Goal: Entertainment & Leisure: Browse casually

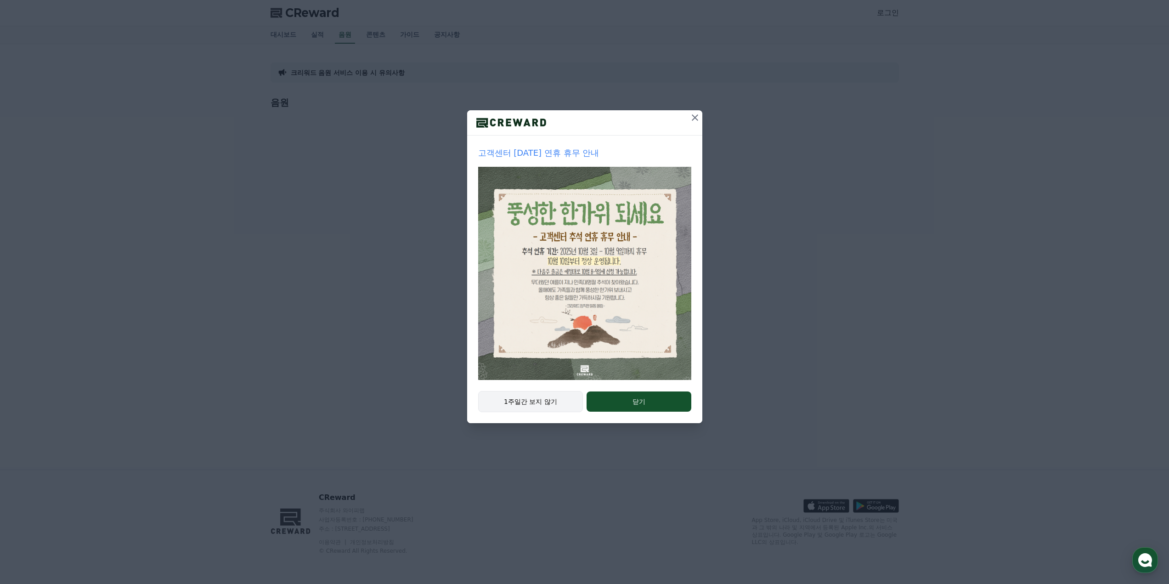
click at [524, 402] on button "1주일간 보지 않기" at bounding box center [530, 401] width 105 height 21
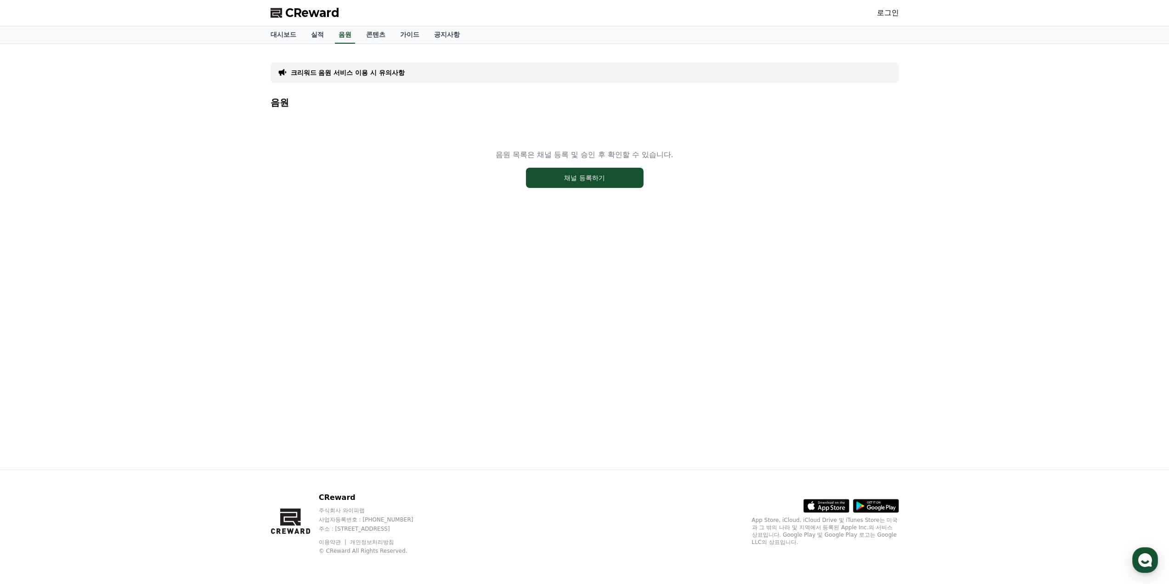
click at [885, 13] on link "로그인" at bounding box center [888, 12] width 22 height 11
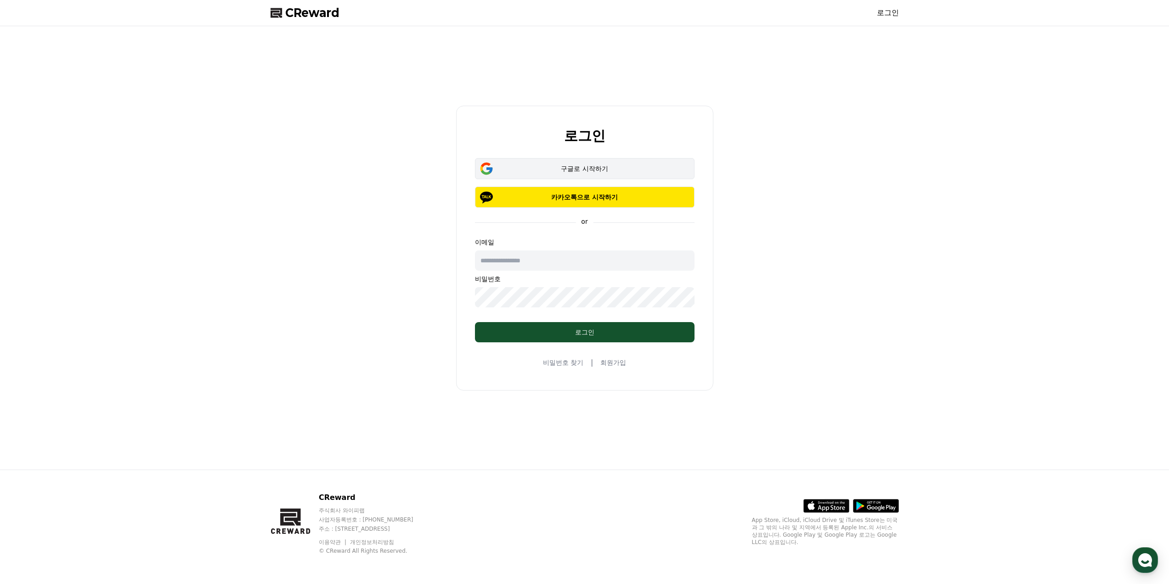
click at [569, 161] on button "구글로 시작하기" at bounding box center [585, 168] width 220 height 21
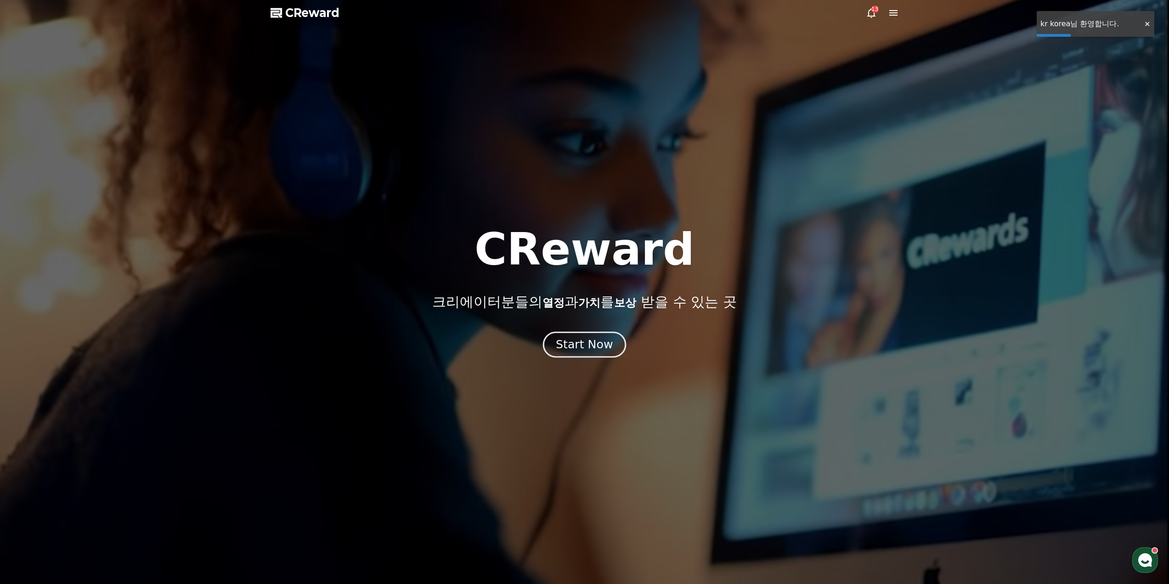
click at [601, 339] on div "Start Now" at bounding box center [584, 345] width 57 height 16
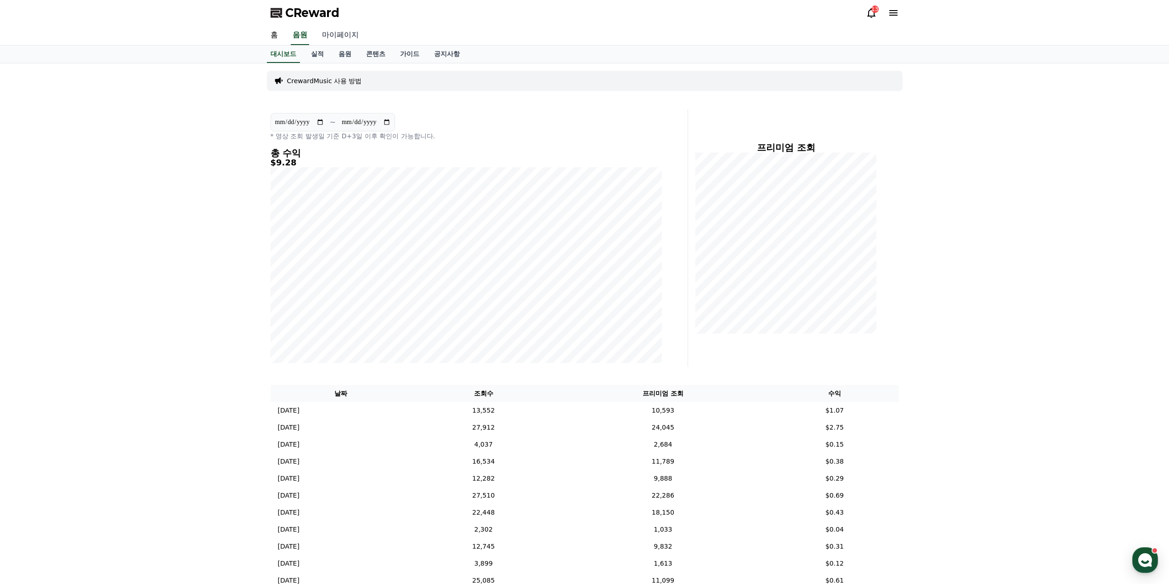
click at [335, 34] on link "마이페이지" at bounding box center [340, 35] width 51 height 19
select select "**********"
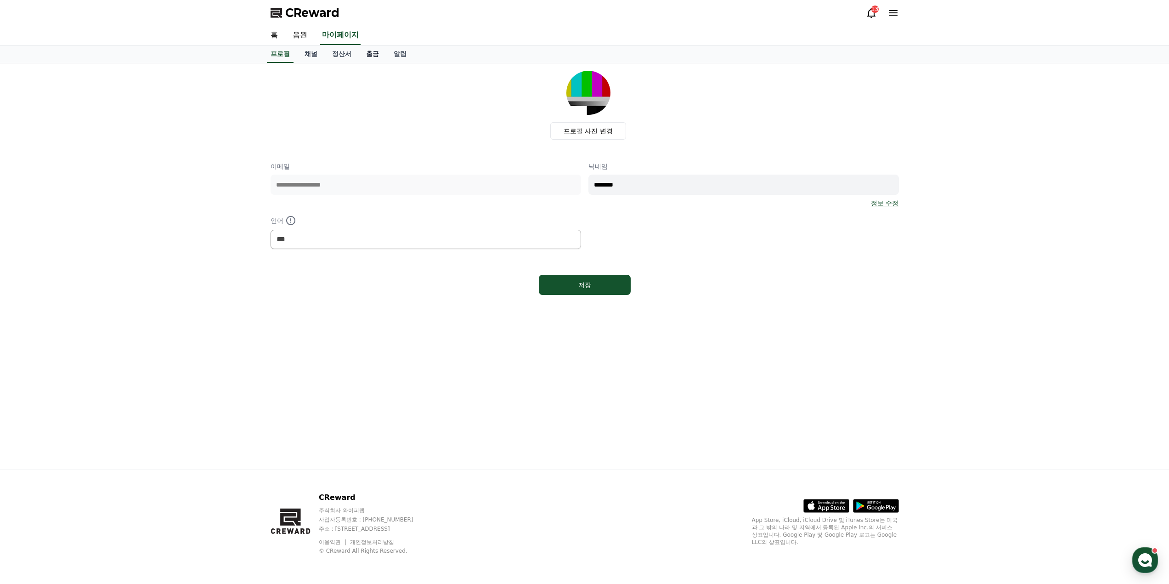
click at [382, 57] on link "출금" at bounding box center [373, 53] width 28 height 17
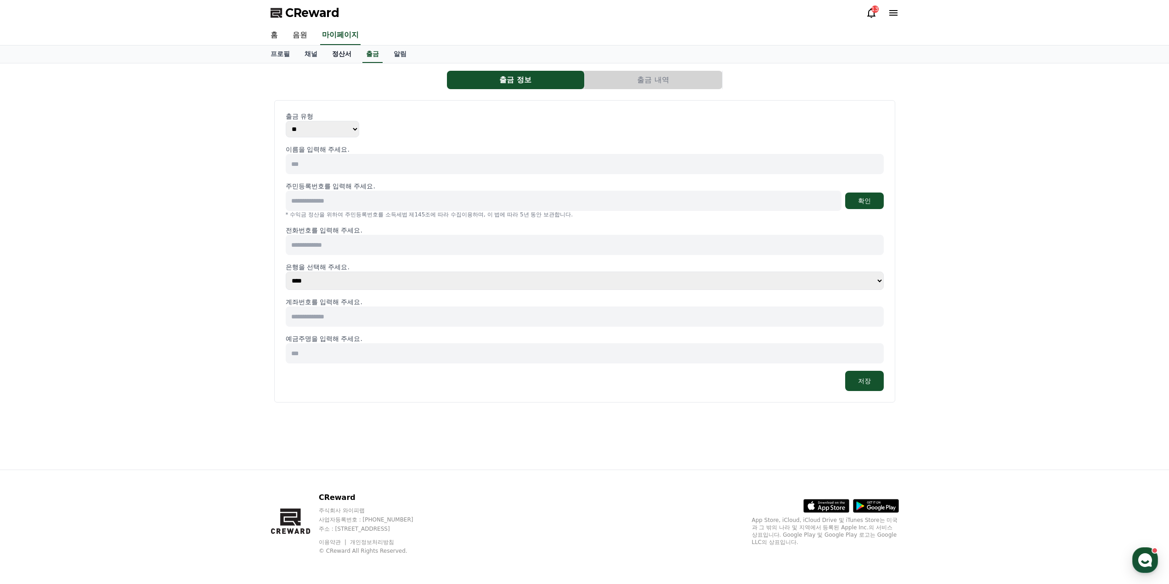
click at [341, 57] on link "정산서" at bounding box center [342, 53] width 34 height 17
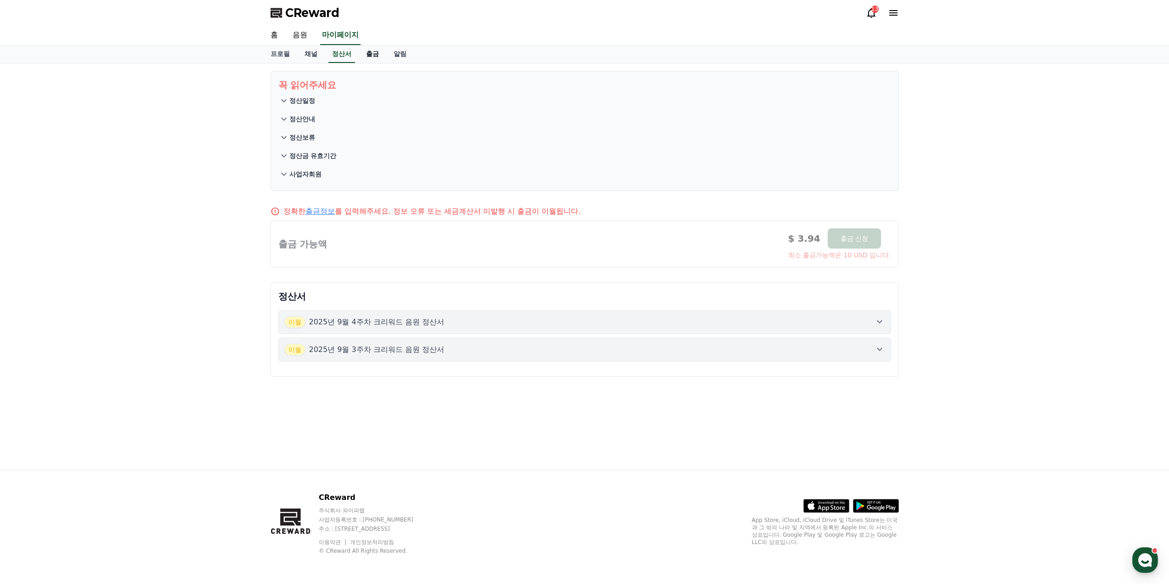
click at [368, 56] on link "출금" at bounding box center [373, 53] width 28 height 17
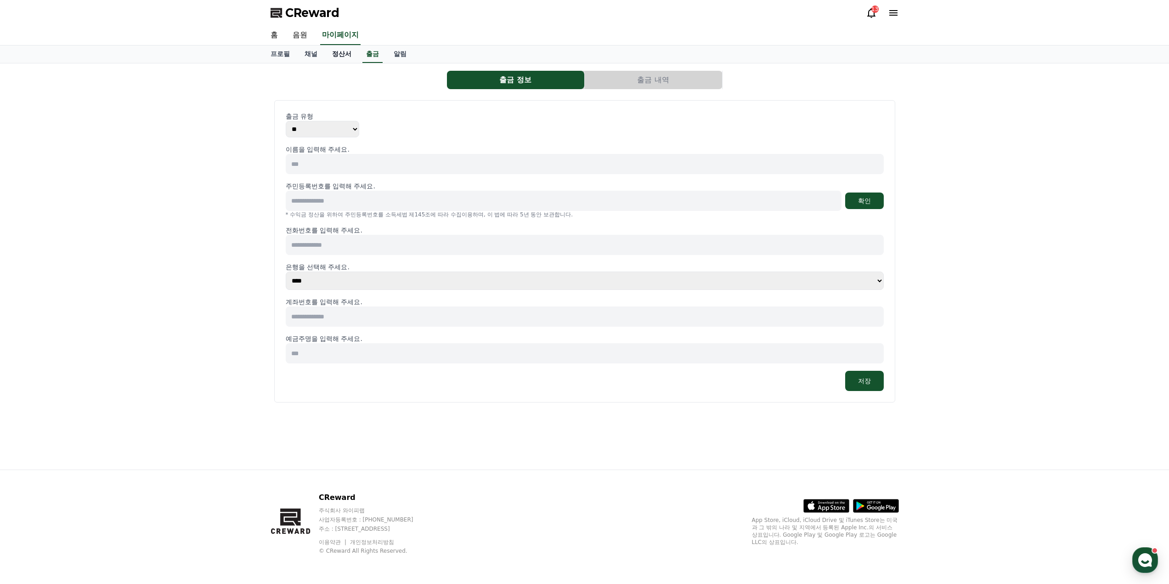
click at [347, 56] on link "정산서" at bounding box center [342, 53] width 34 height 17
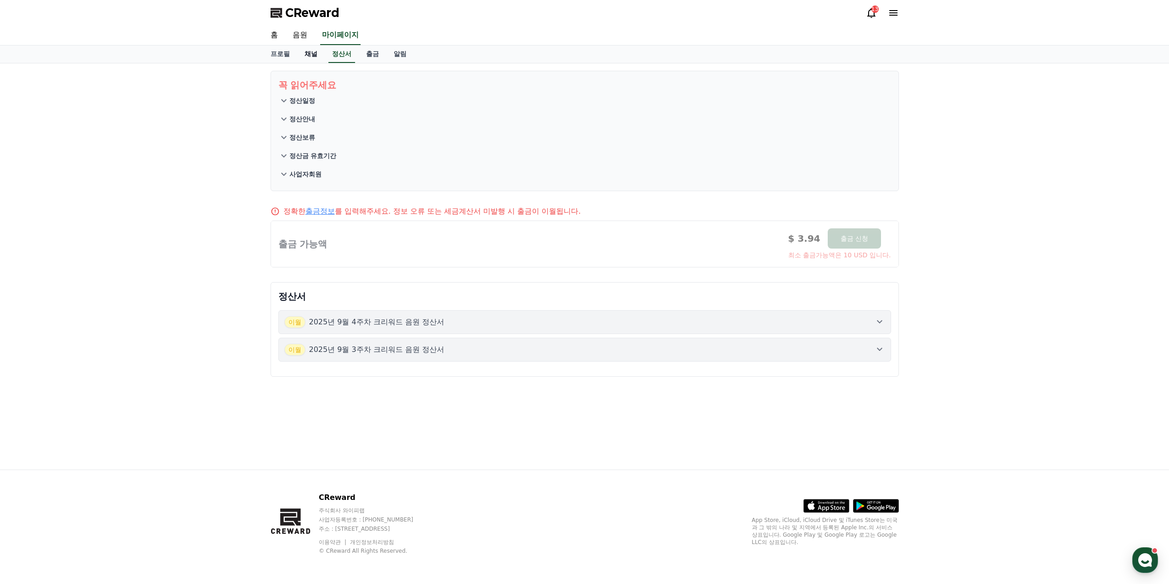
click at [314, 56] on link "채널" at bounding box center [311, 53] width 28 height 17
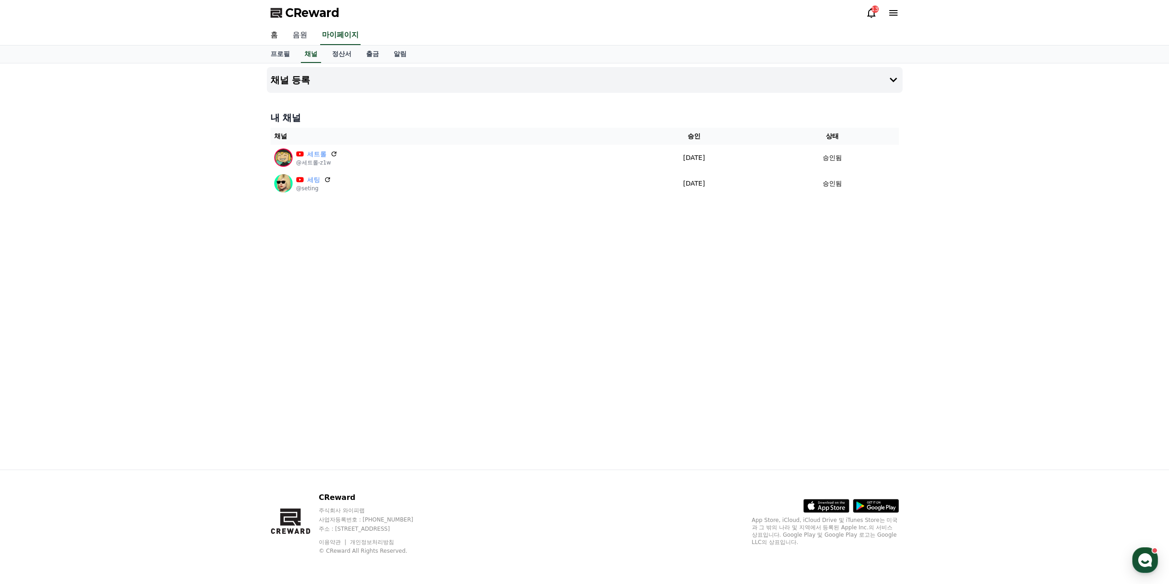
click at [300, 36] on link "음원" at bounding box center [299, 35] width 29 height 19
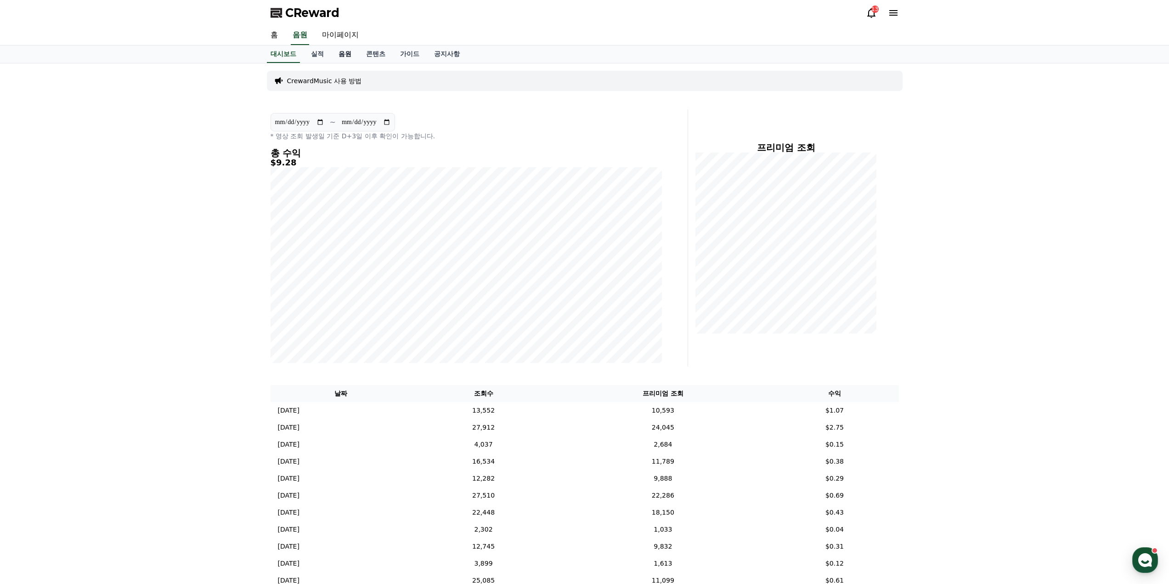
click at [340, 60] on link "음원" at bounding box center [345, 53] width 28 height 17
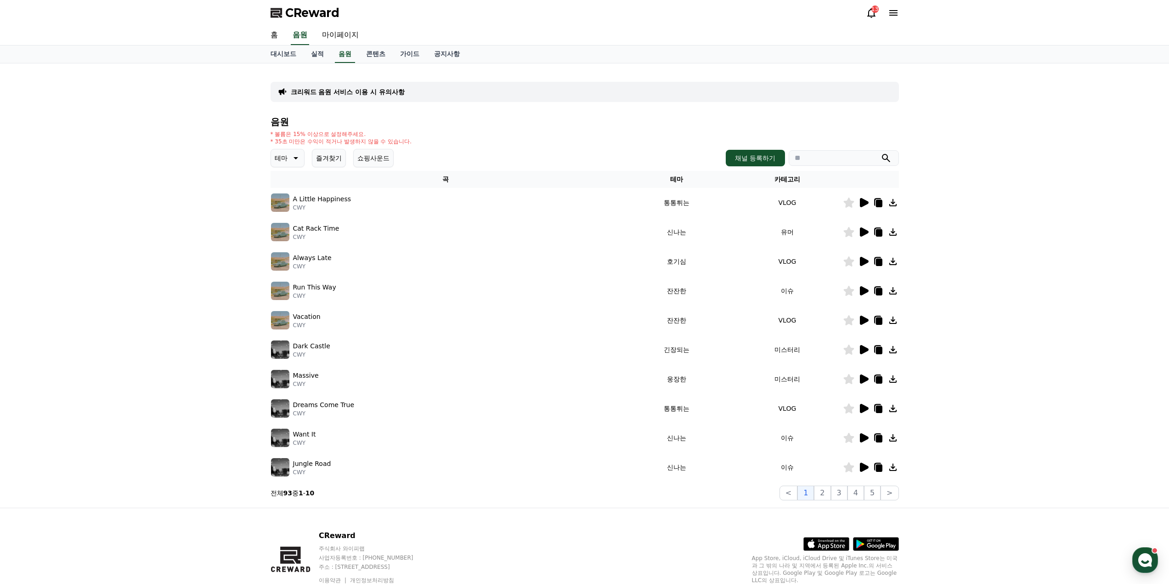
click at [339, 157] on button "즐겨찾기" at bounding box center [329, 158] width 34 height 18
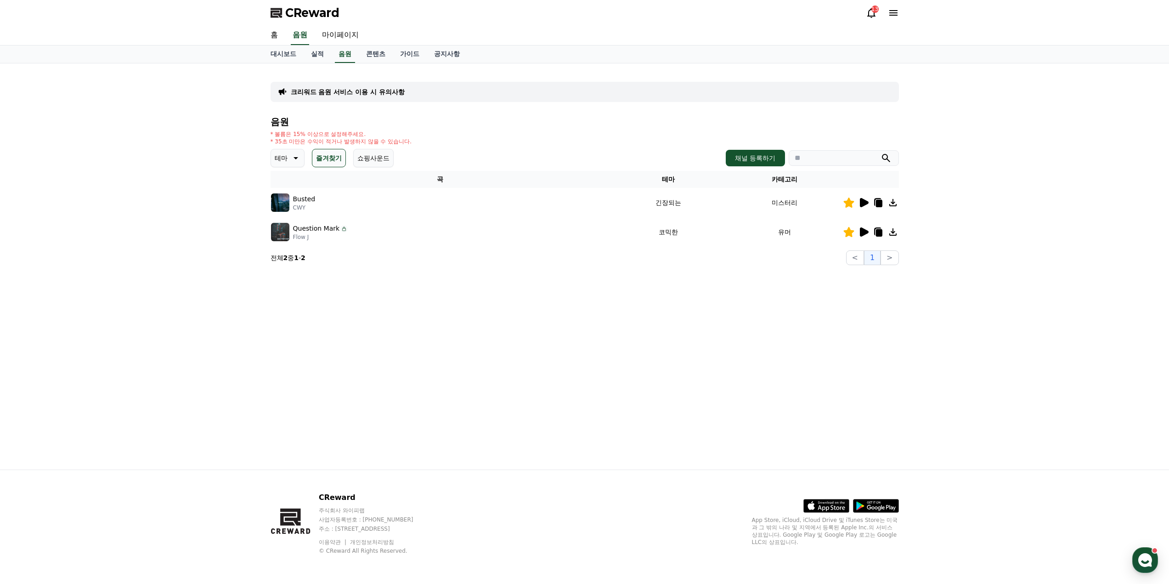
click at [288, 158] on button "테마" at bounding box center [288, 158] width 34 height 18
click at [290, 185] on button "전체" at bounding box center [282, 182] width 20 height 20
click at [332, 159] on button "즐겨찾기" at bounding box center [329, 158] width 34 height 18
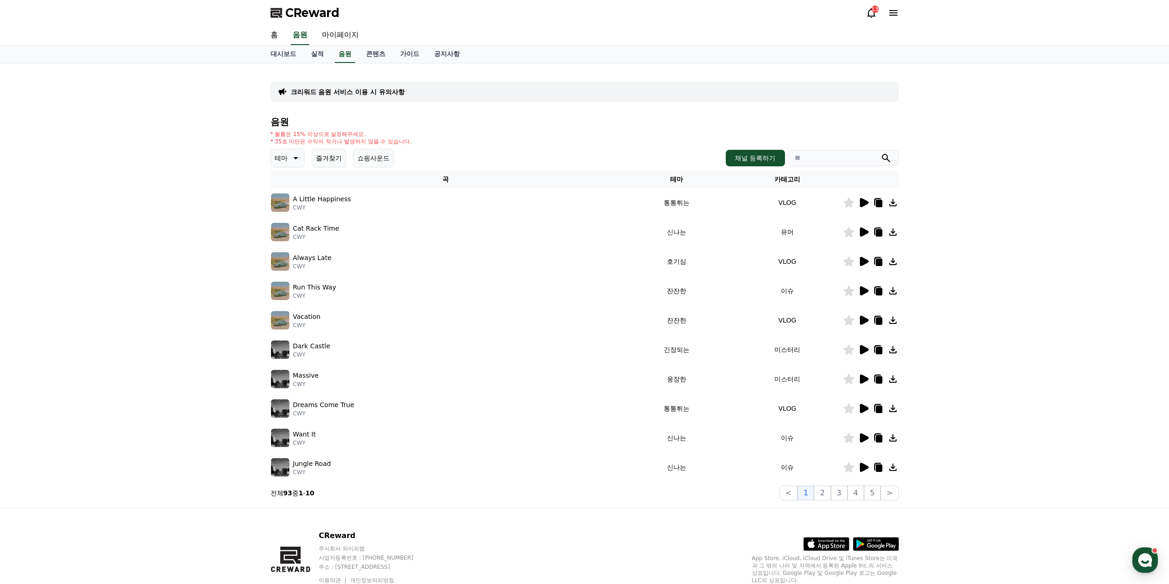
click at [862, 202] on icon at bounding box center [864, 202] width 9 height 9
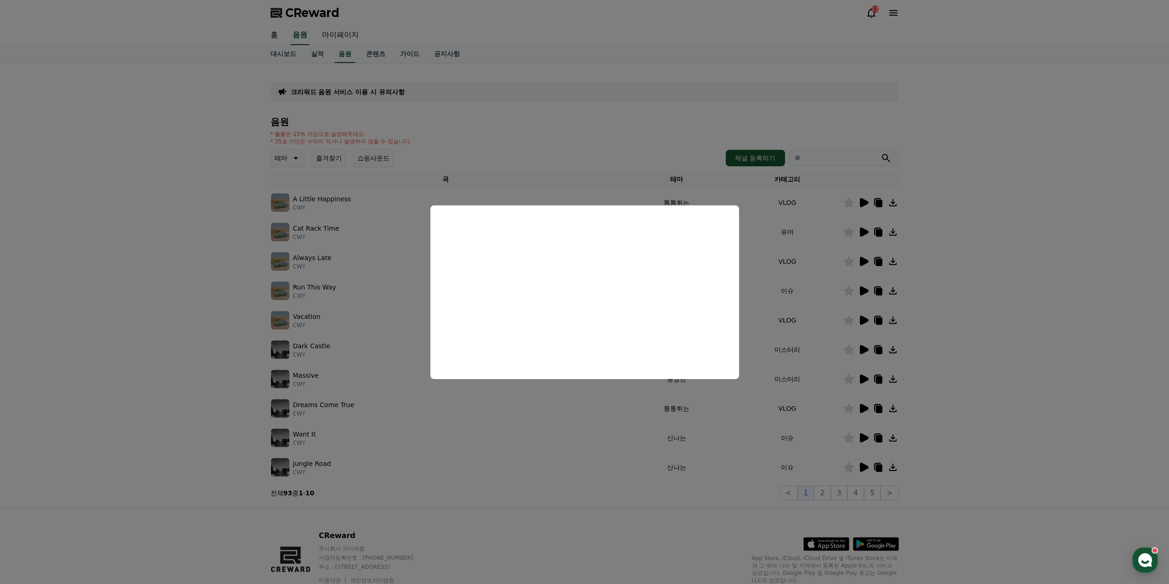
click at [158, 299] on button "close modal" at bounding box center [584, 292] width 1169 height 584
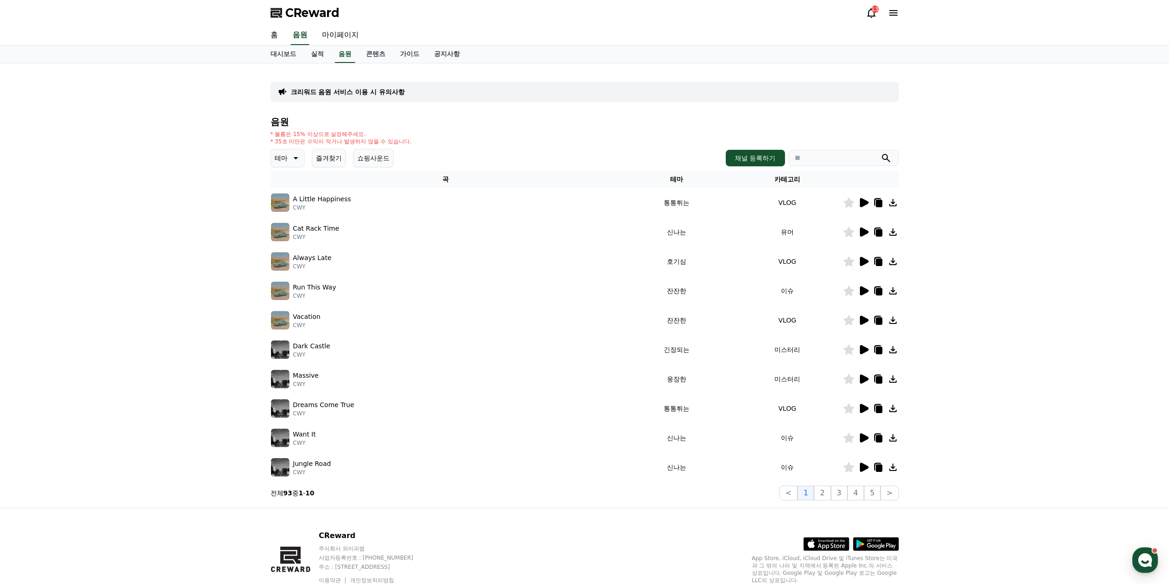
click at [865, 234] on icon at bounding box center [864, 231] width 9 height 9
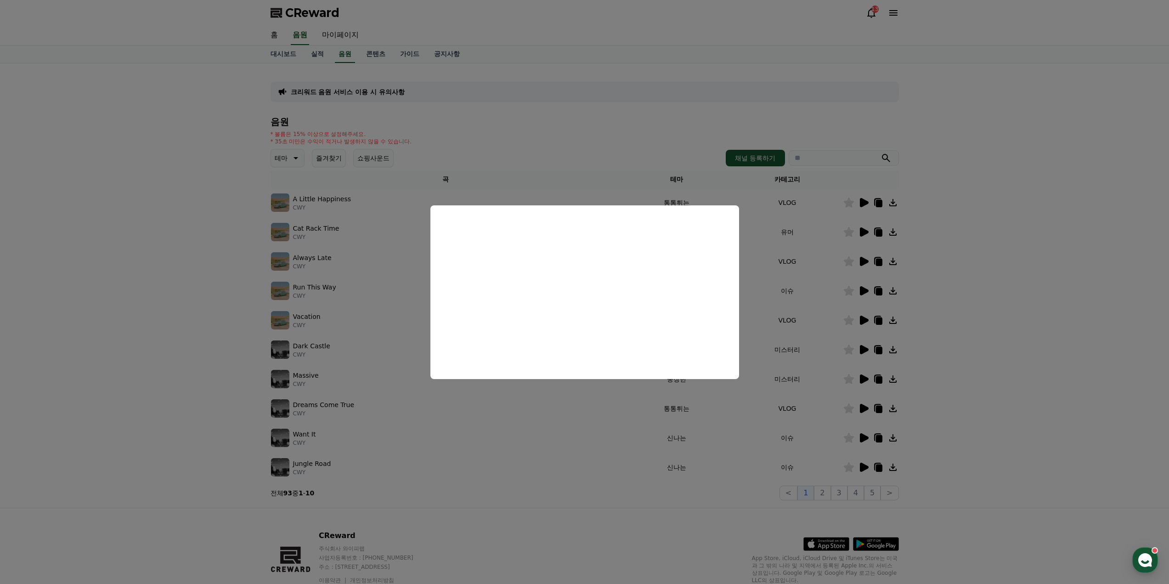
click at [1001, 303] on button "close modal" at bounding box center [584, 292] width 1169 height 584
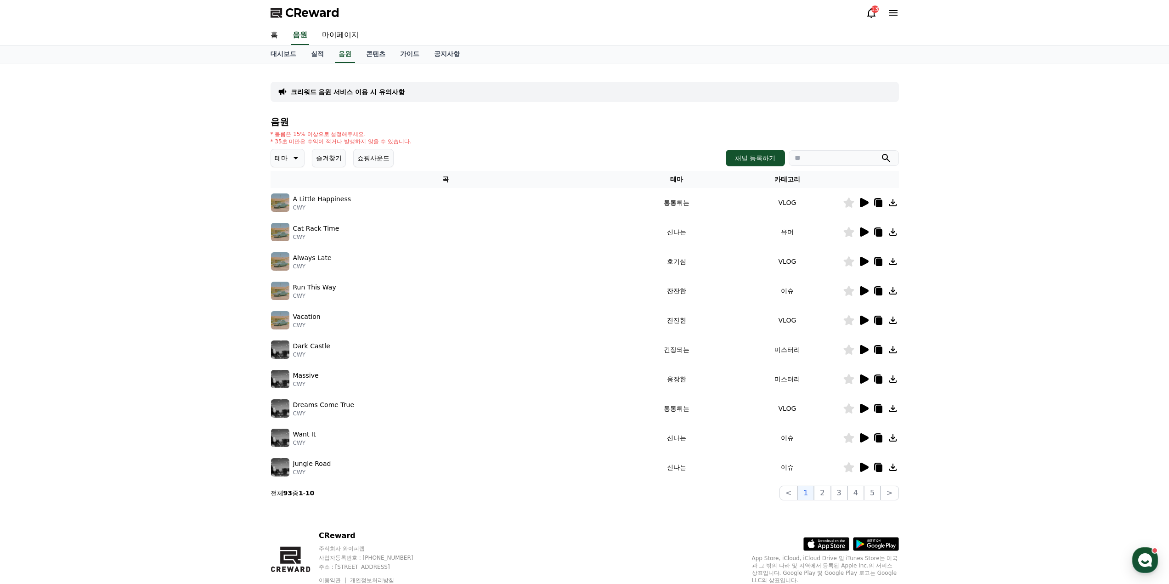
click at [859, 291] on icon at bounding box center [863, 290] width 11 height 11
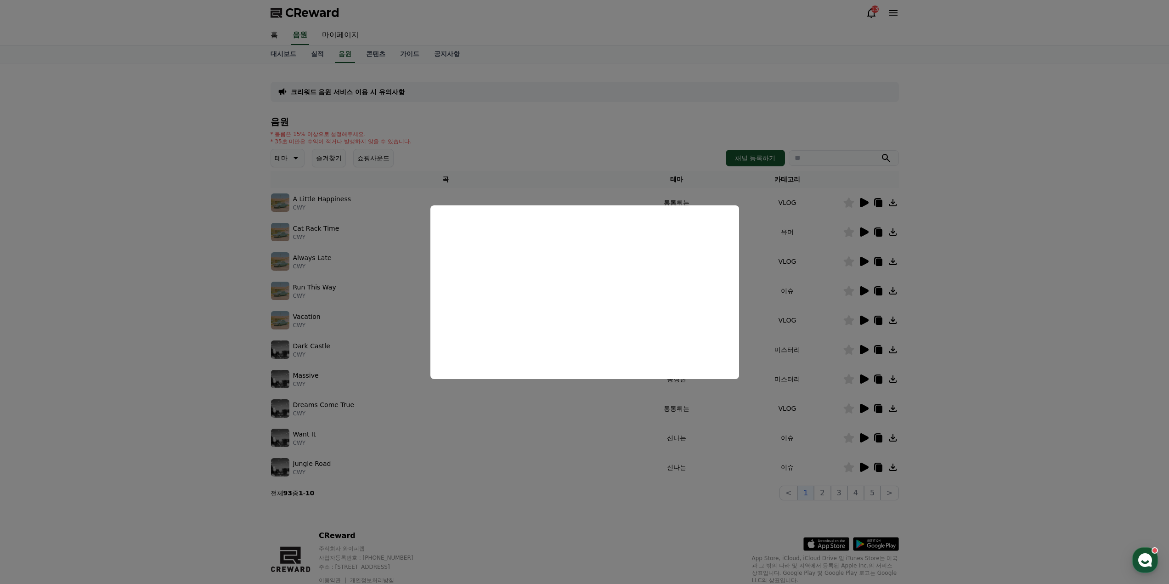
click at [162, 356] on button "close modal" at bounding box center [584, 292] width 1169 height 584
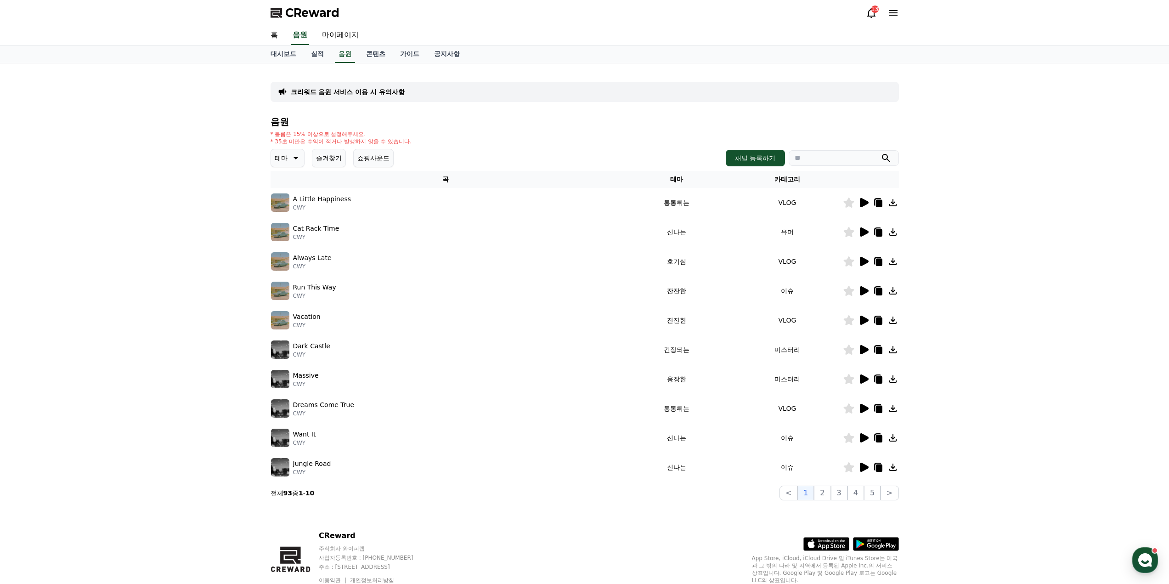
click at [786, 288] on td "이슈" at bounding box center [787, 290] width 111 height 29
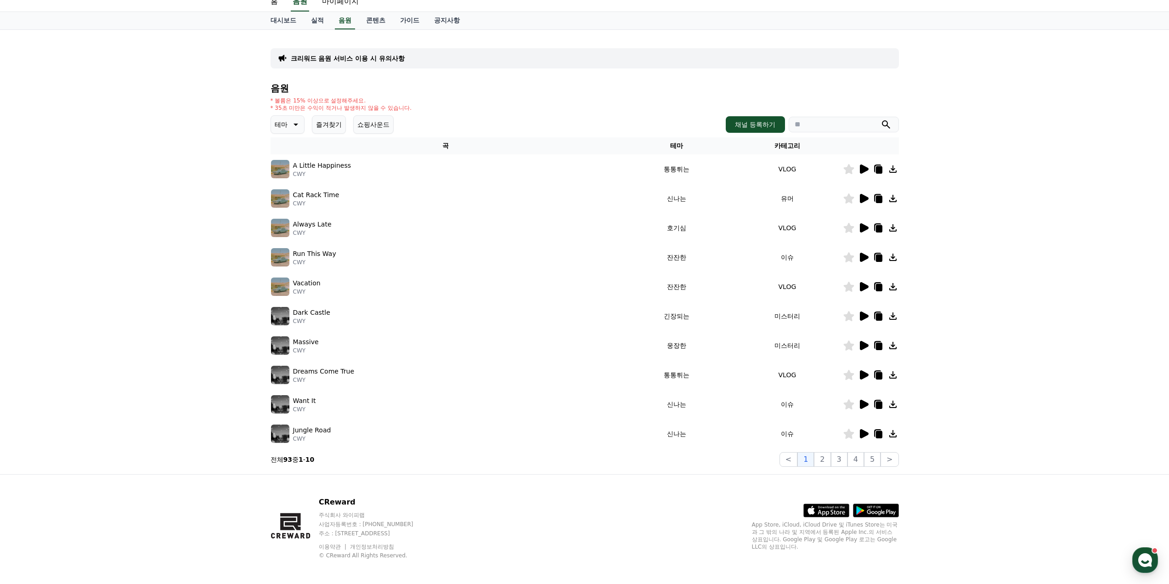
scroll to position [38, 0]
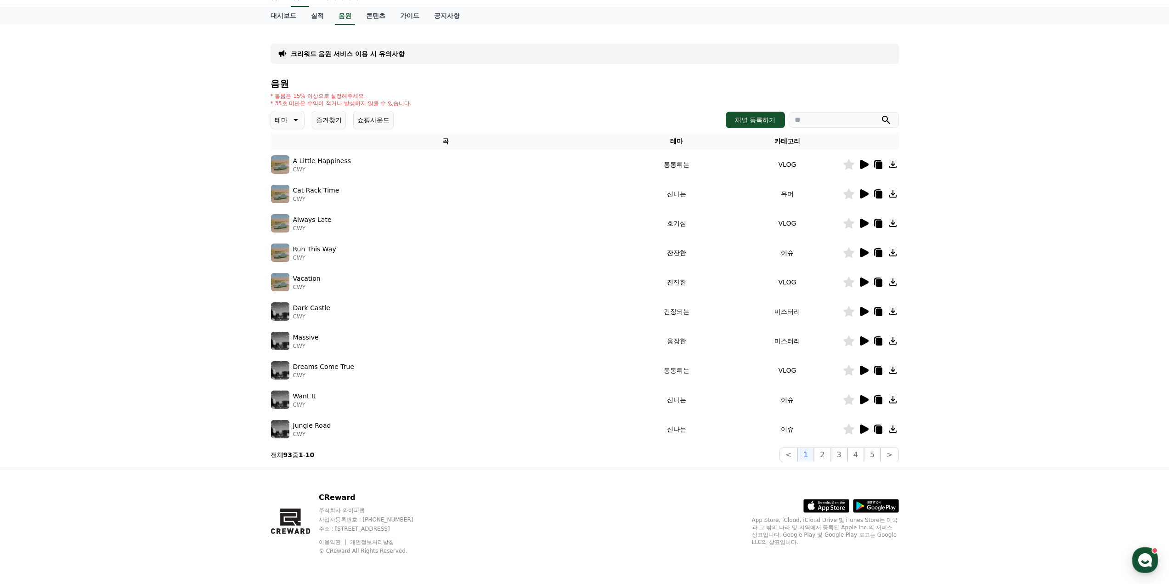
click at [862, 252] on icon at bounding box center [864, 252] width 9 height 9
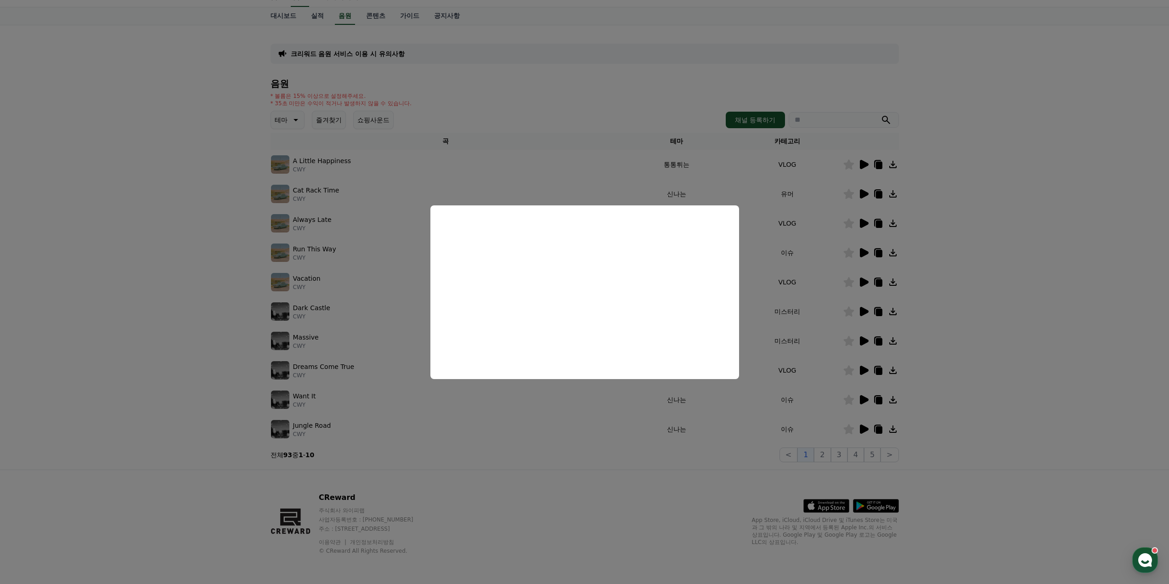
click at [587, 474] on button "close modal" at bounding box center [584, 292] width 1169 height 584
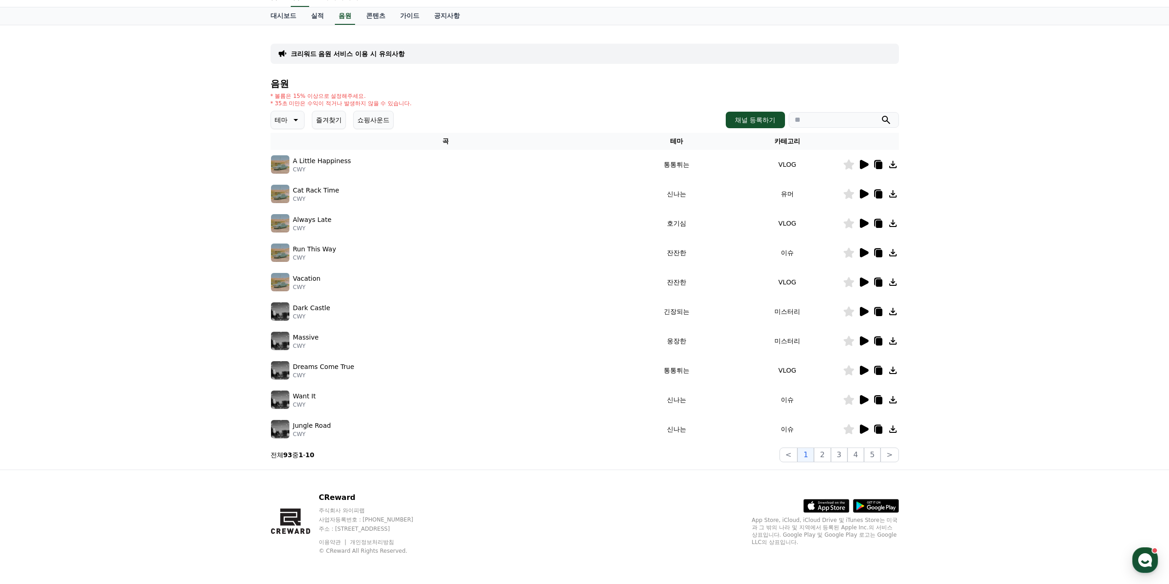
click at [862, 399] on icon at bounding box center [864, 399] width 9 height 9
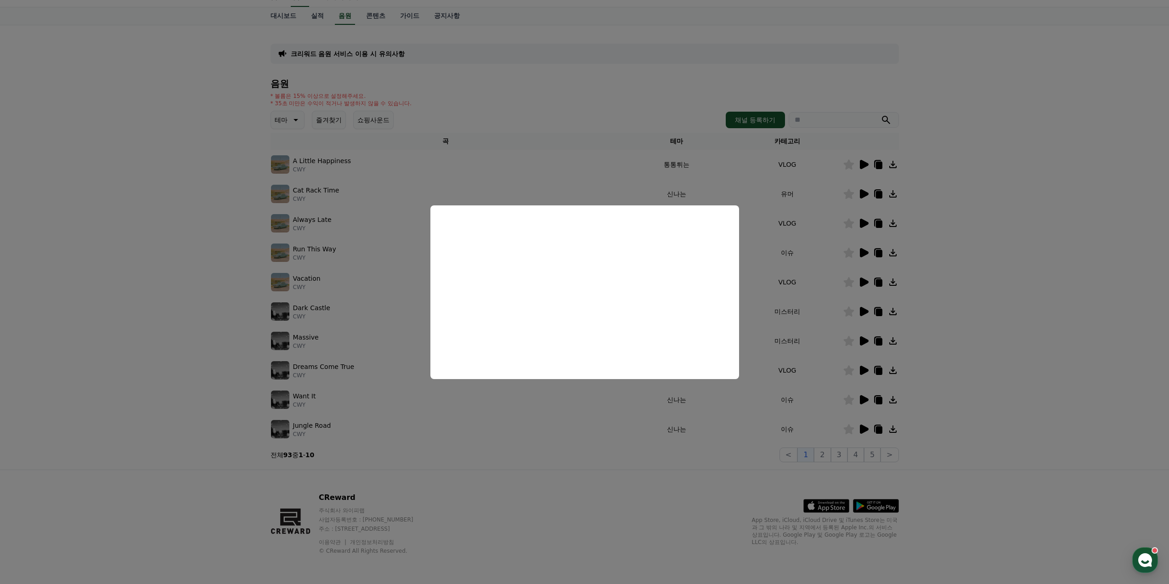
click at [644, 461] on button "close modal" at bounding box center [584, 292] width 1169 height 584
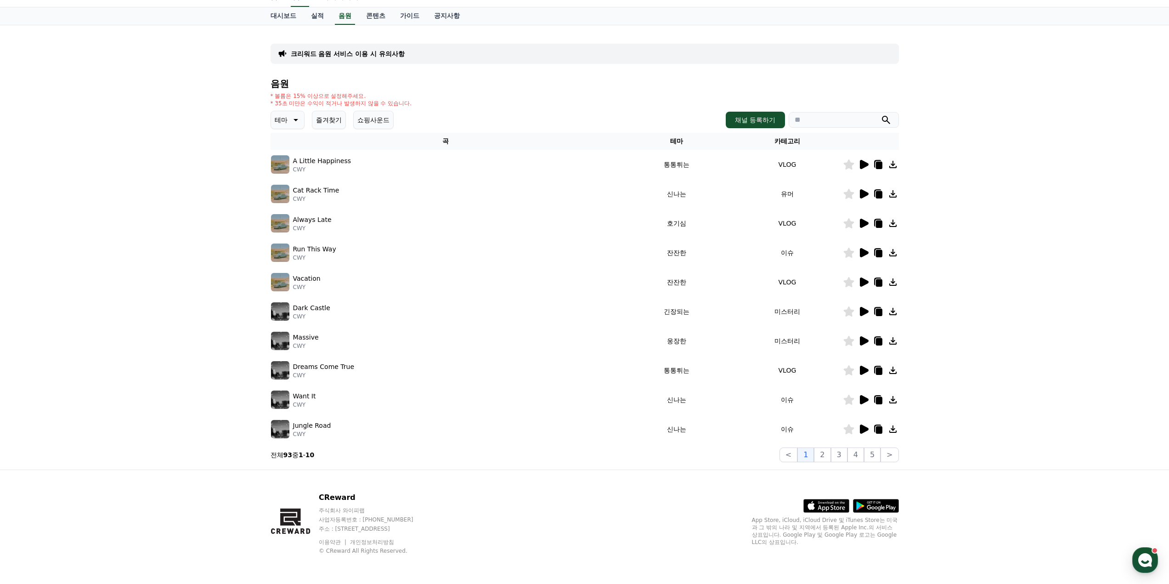
click at [864, 430] on icon at bounding box center [864, 429] width 9 height 9
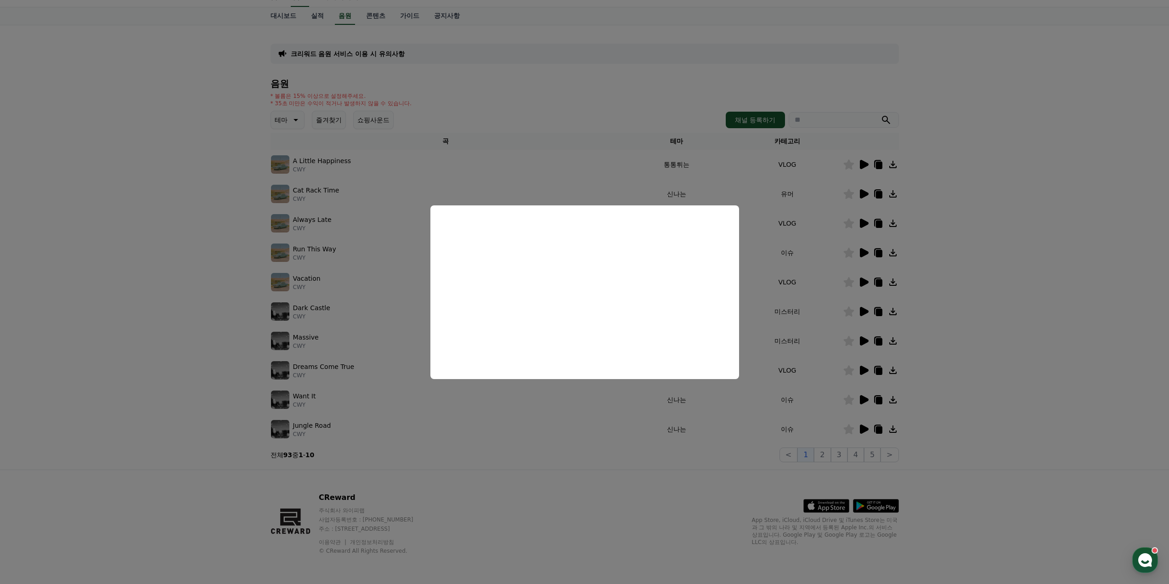
drag, startPoint x: 607, startPoint y: 460, endPoint x: 751, endPoint y: 463, distance: 144.8
click at [612, 461] on button "close modal" at bounding box center [584, 292] width 1169 height 584
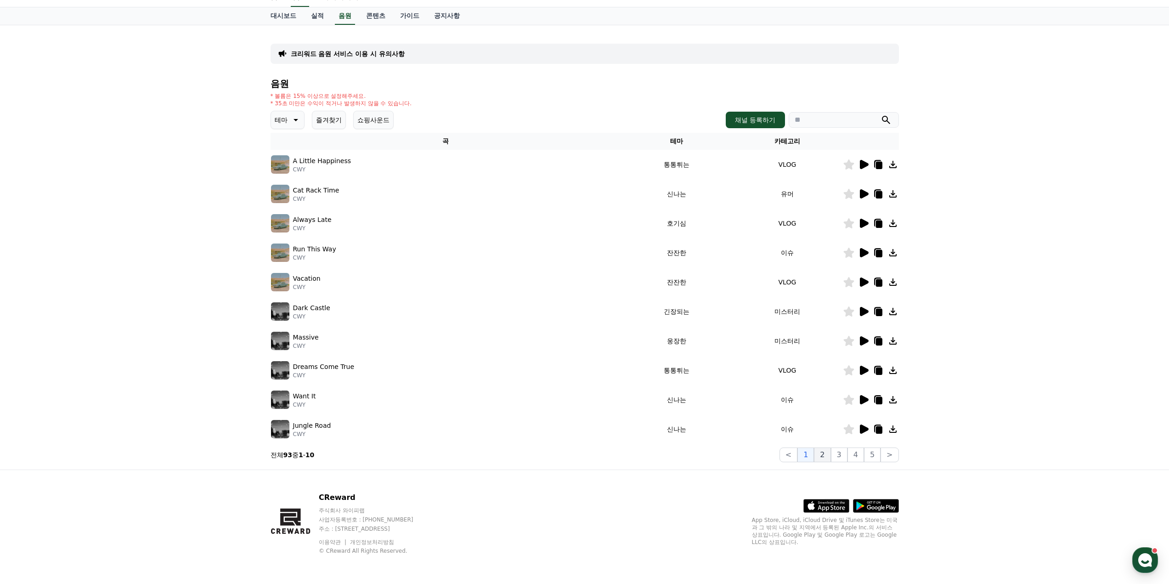
click at [827, 456] on button "2" at bounding box center [822, 455] width 17 height 15
click at [862, 166] on icon at bounding box center [864, 164] width 9 height 9
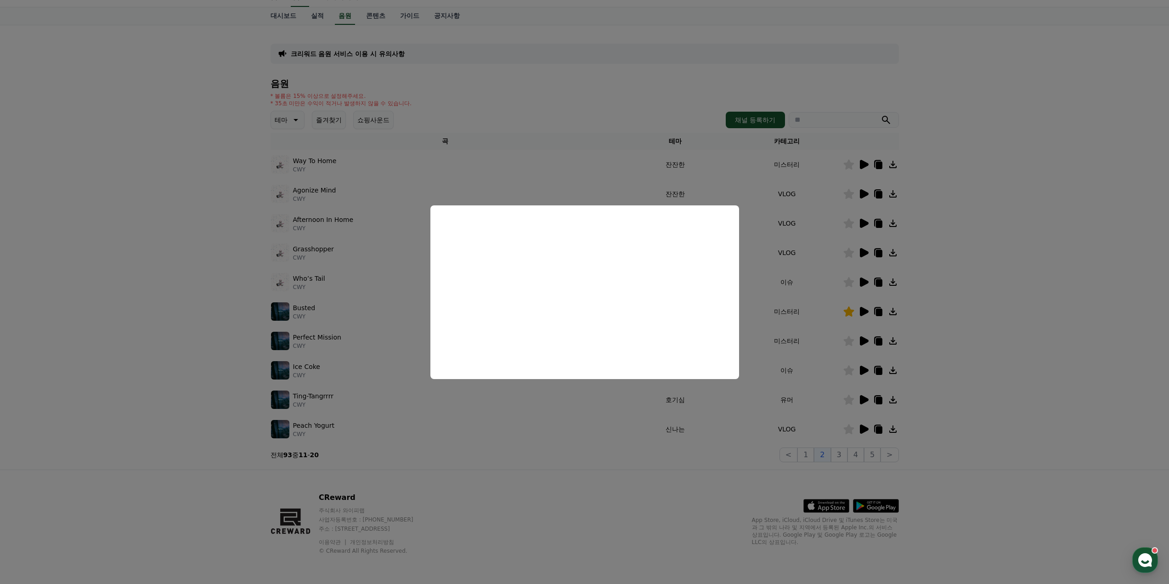
click at [1006, 237] on button "close modal" at bounding box center [584, 292] width 1169 height 584
